Goal: Task Accomplishment & Management: Manage account settings

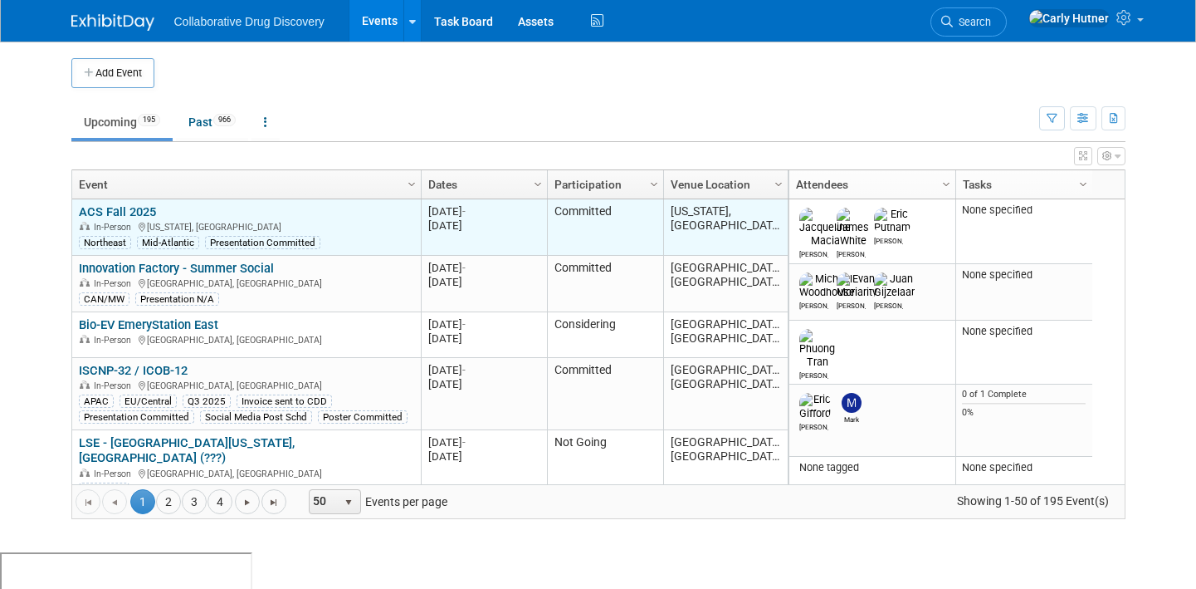
click at [142, 212] on link "ACS Fall 2025" at bounding box center [117, 211] width 77 height 15
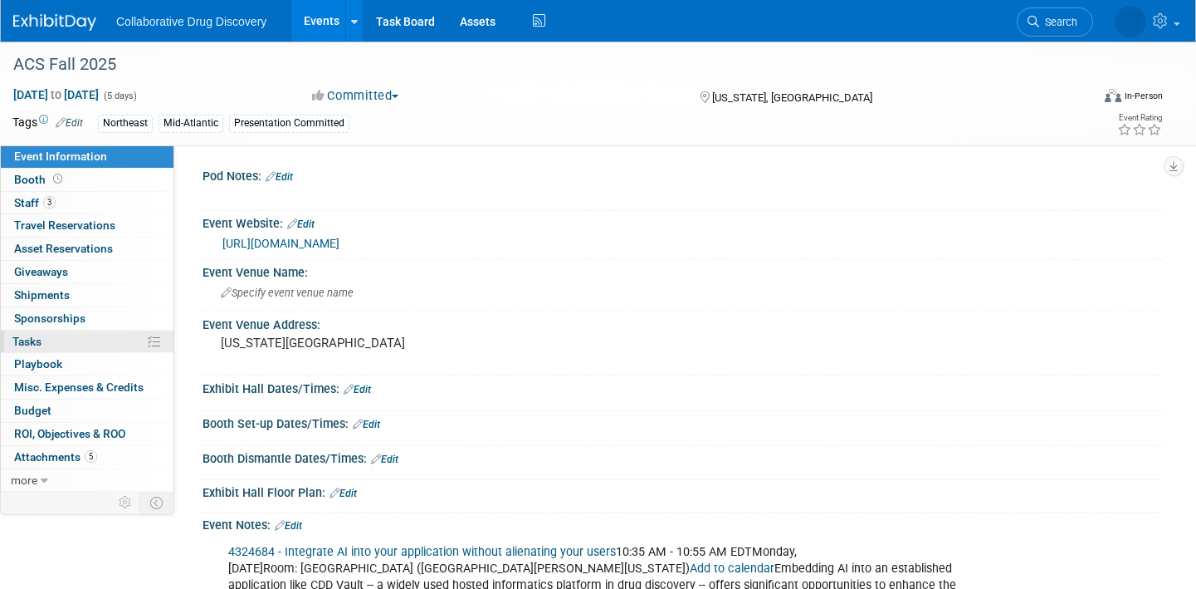
click at [76, 345] on link "0% Tasks 0%" at bounding box center [87, 341] width 173 height 22
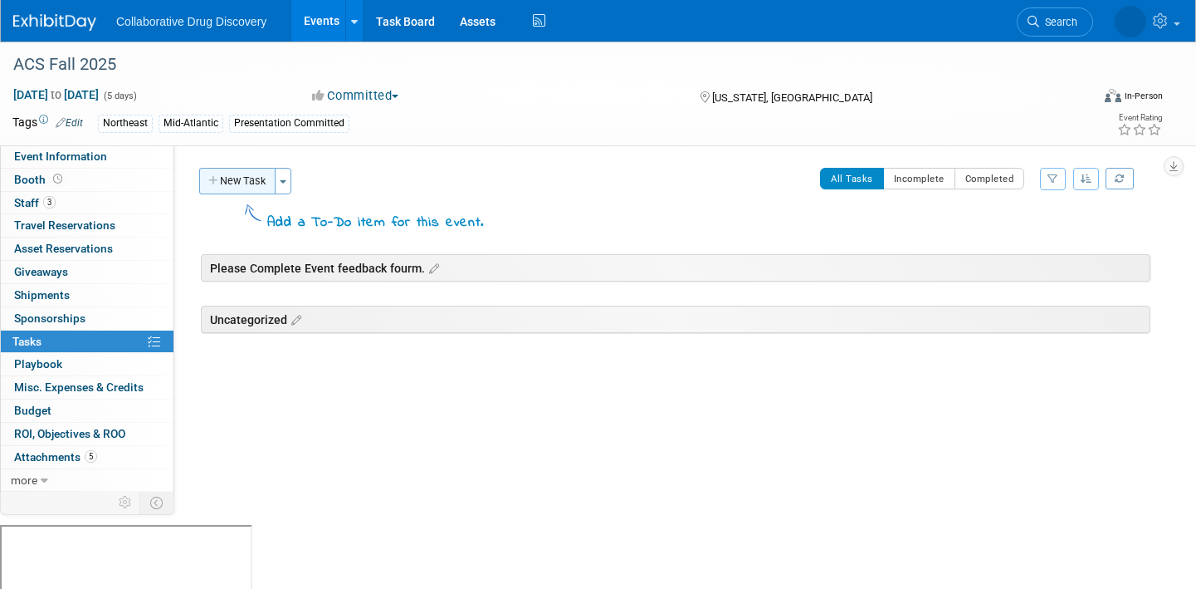
click at [252, 188] on button "New Task" at bounding box center [237, 181] width 76 height 27
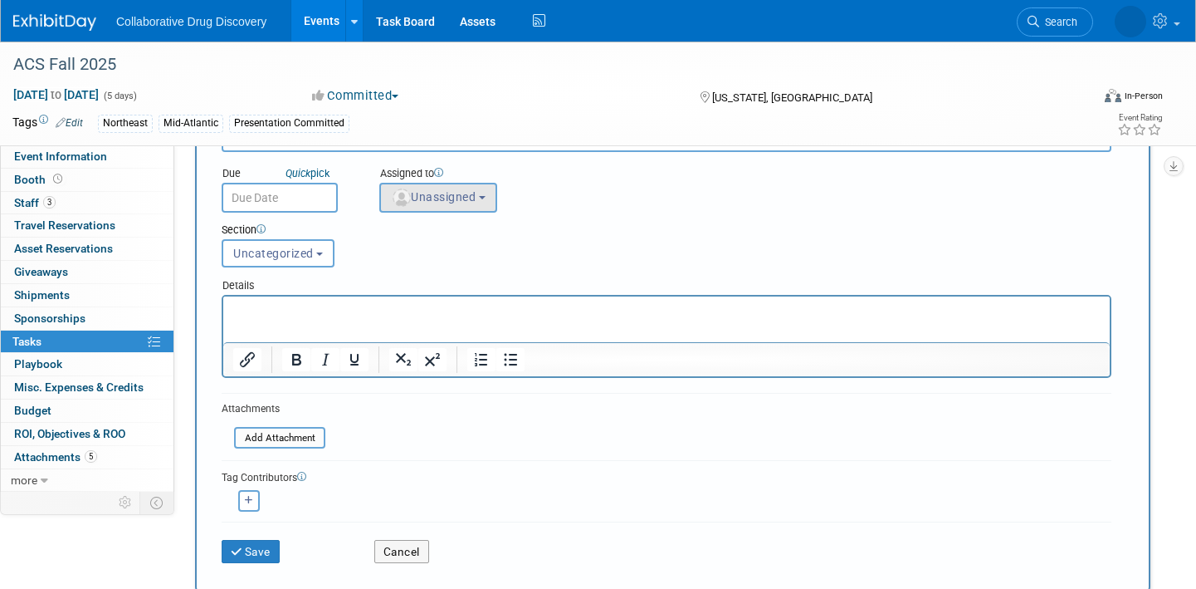
scroll to position [122, 0]
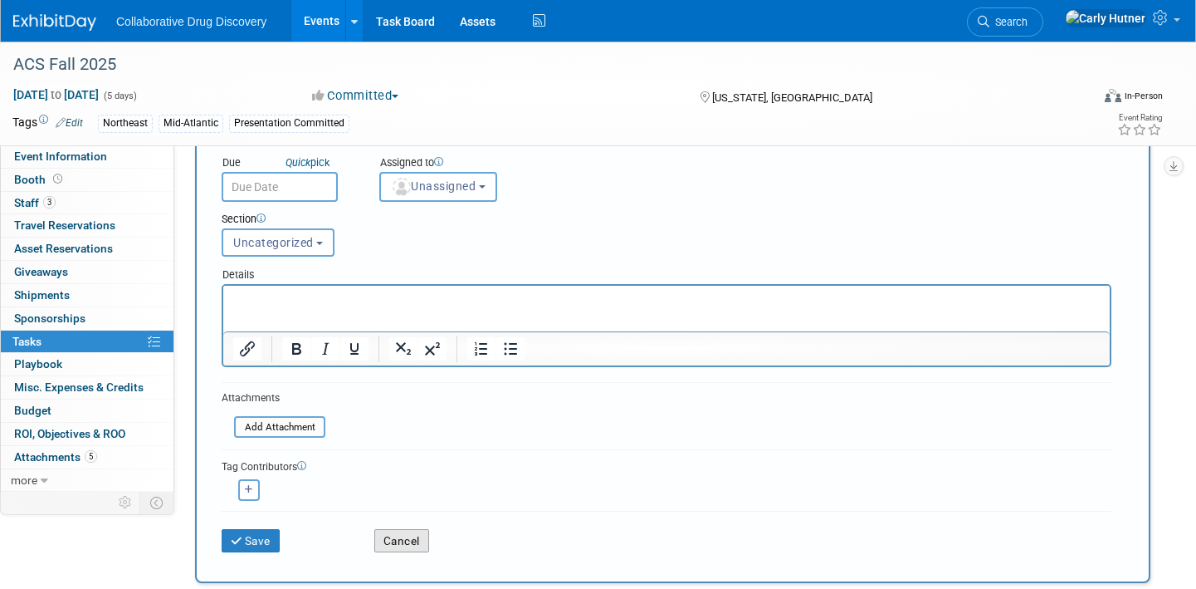
click at [398, 537] on button "Cancel" at bounding box center [401, 540] width 55 height 23
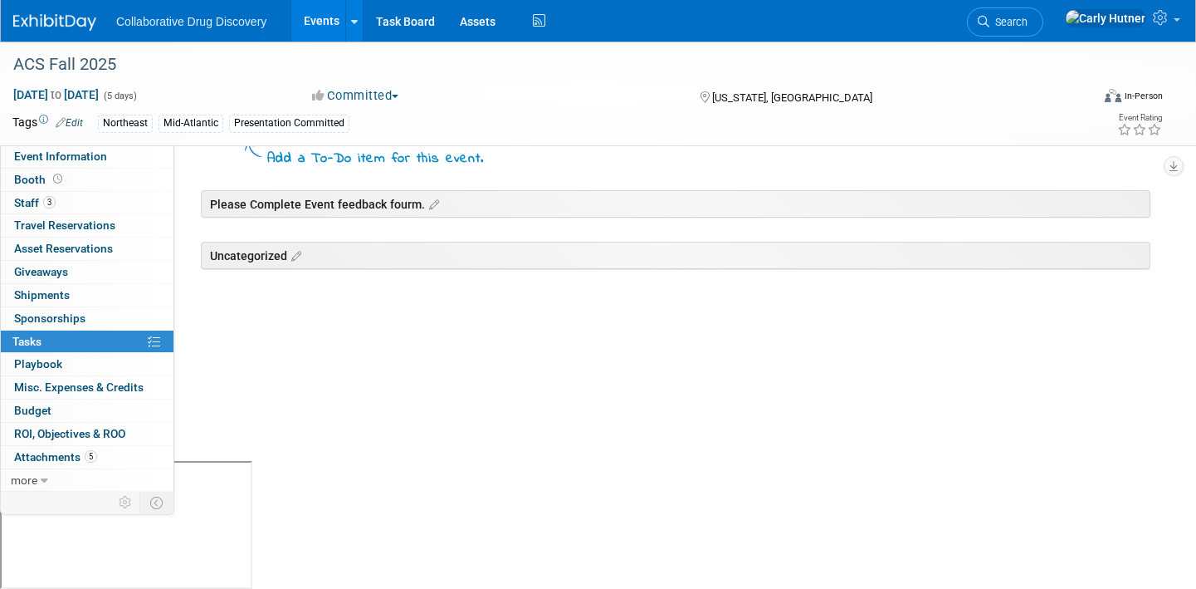
scroll to position [0, 0]
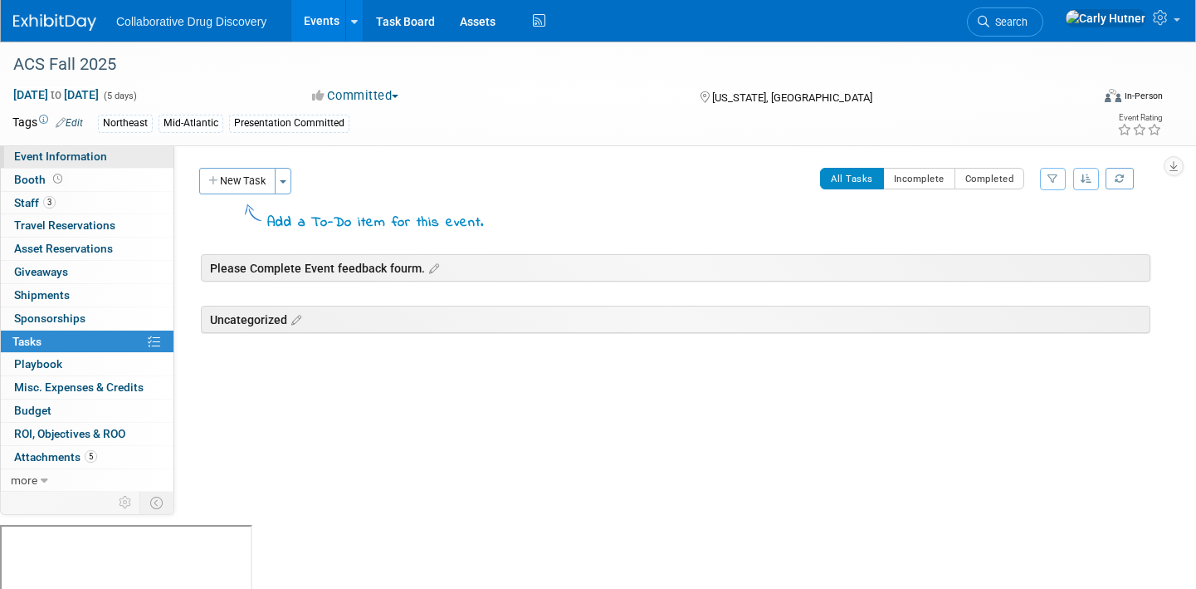
click at [86, 162] on span "Event Information" at bounding box center [60, 155] width 93 height 13
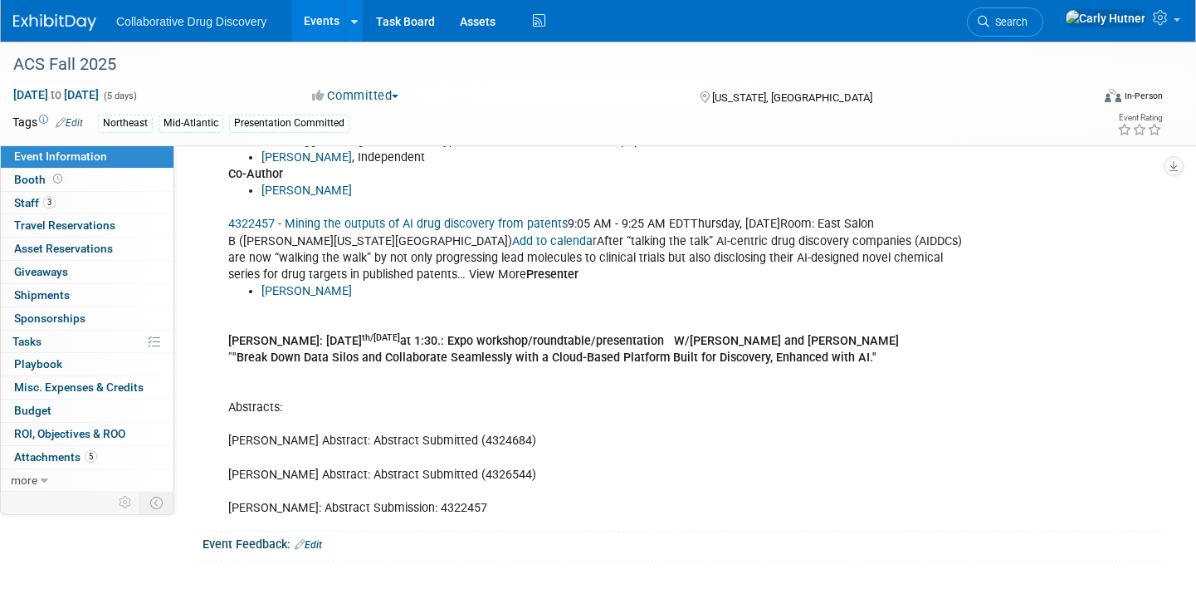
scroll to position [617, 0]
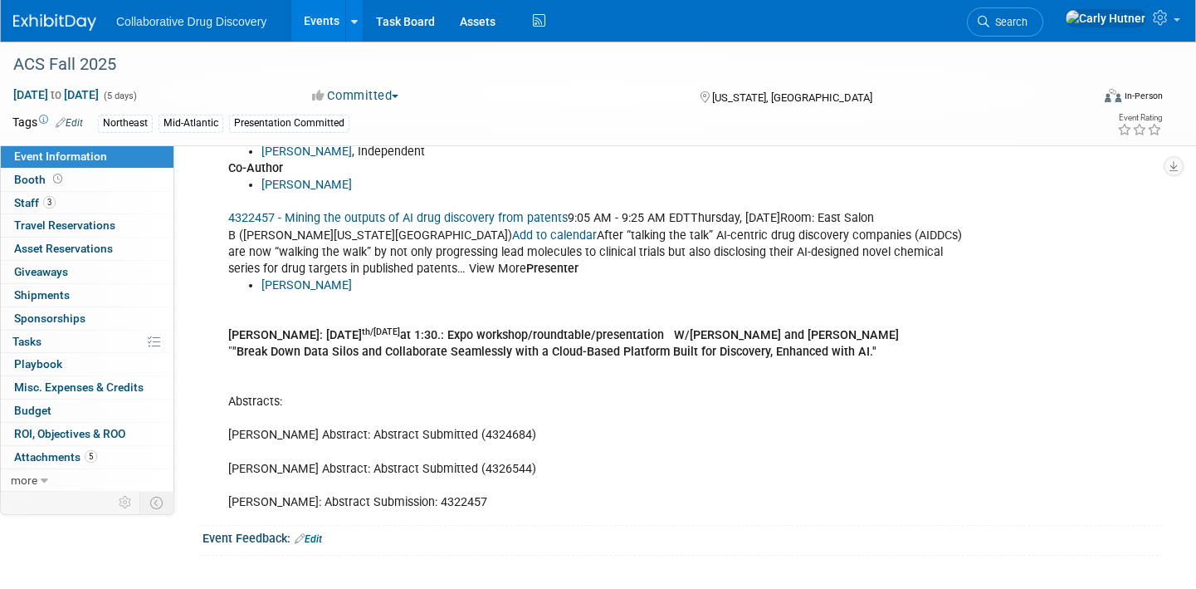
click at [322, 536] on link "Edit" at bounding box center [308, 539] width 27 height 12
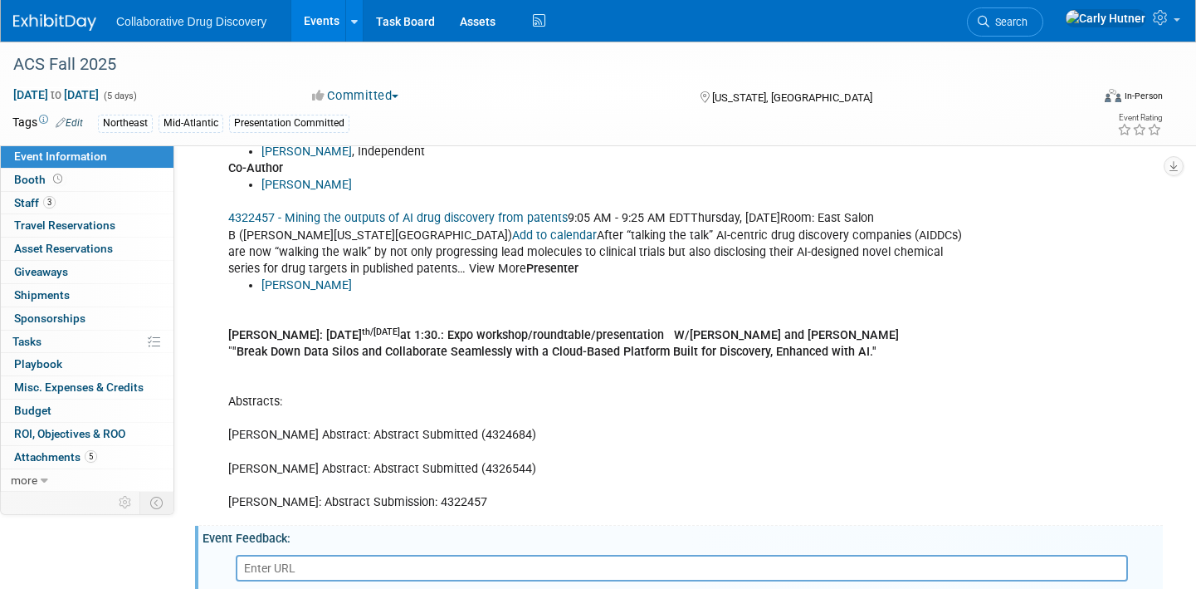
scroll to position [705, 0]
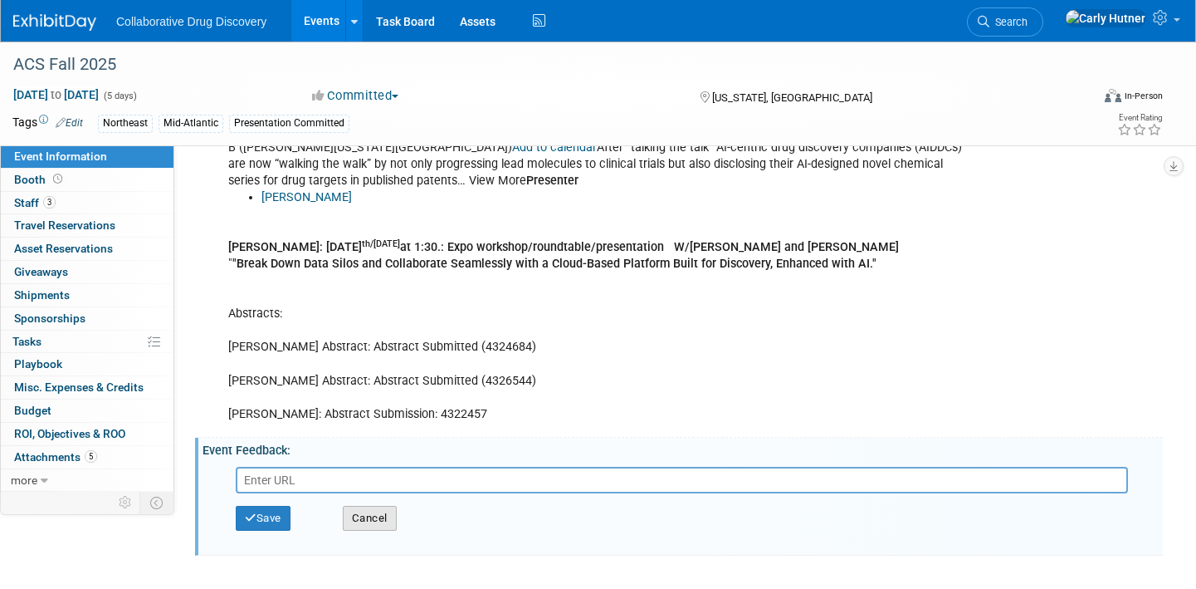
click at [359, 518] on button "Cancel" at bounding box center [370, 518] width 54 height 25
